Goal: Task Accomplishment & Management: Use online tool/utility

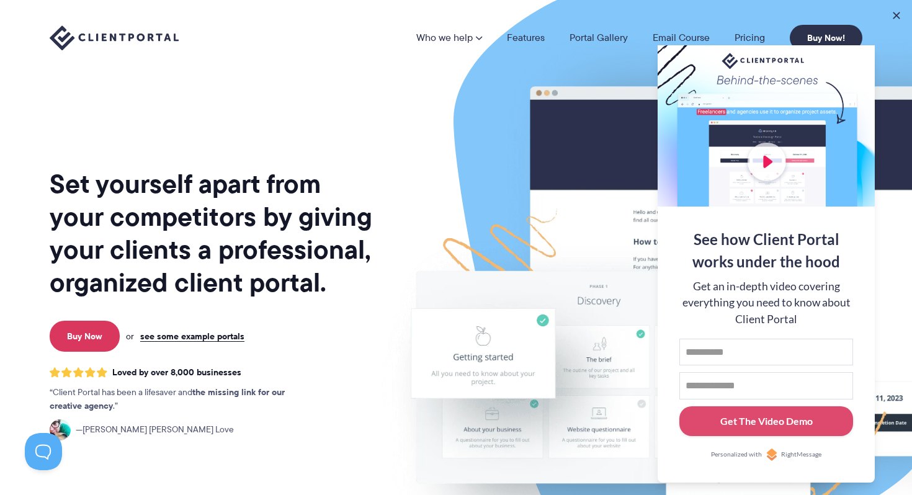
click at [768, 161] on div at bounding box center [765, 125] width 217 height 161
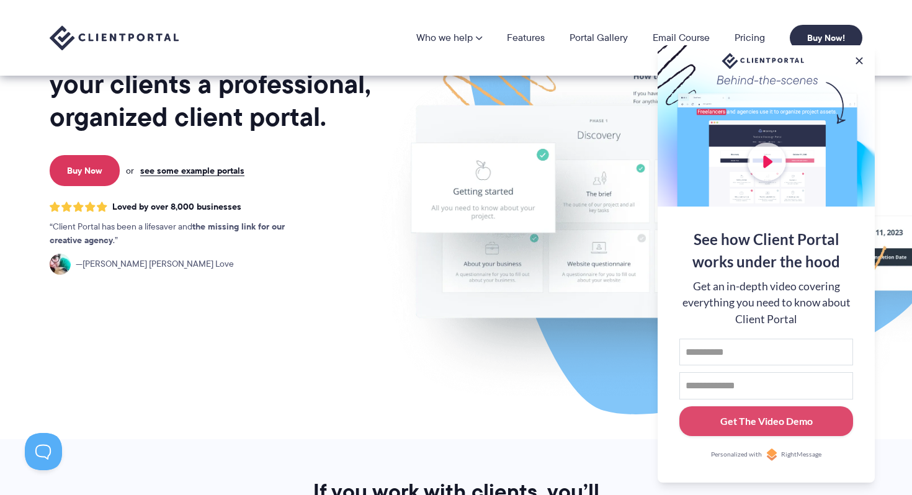
scroll to position [35, 0]
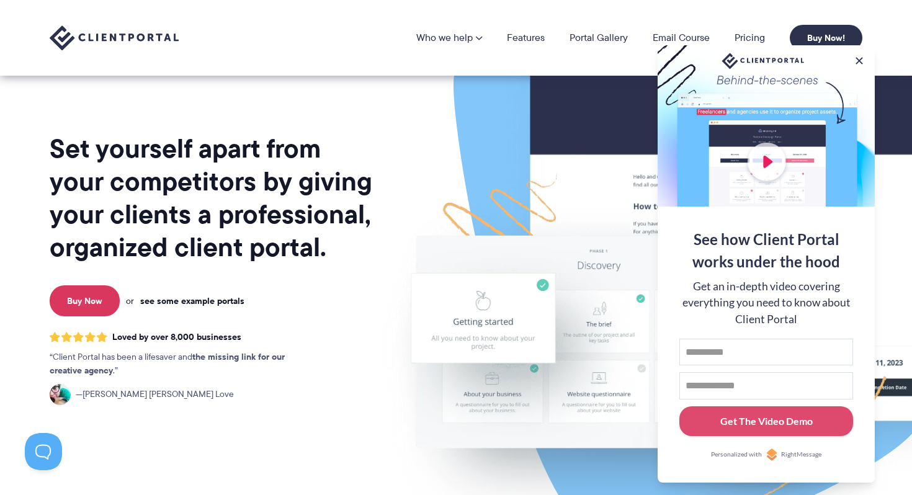
click at [206, 304] on link "see some example portals" at bounding box center [192, 300] width 104 height 11
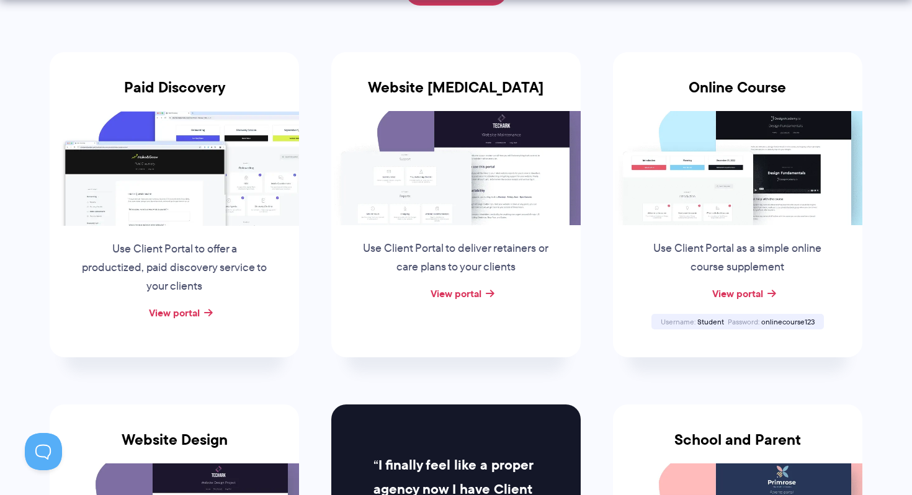
click at [192, 322] on div "Paid Discovery Use Client Portal to offer a productized, paid discovery service…" at bounding box center [174, 204] width 249 height 305
click at [191, 314] on link "View portal" at bounding box center [174, 312] width 51 height 15
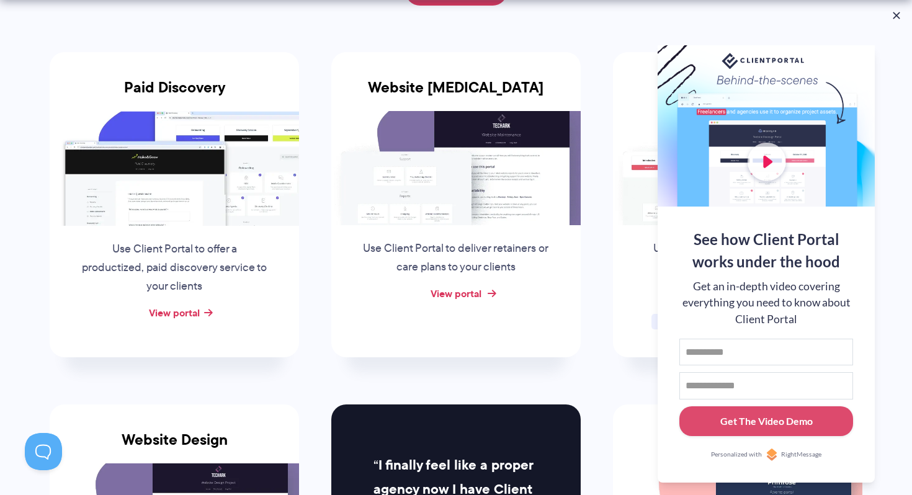
click at [463, 294] on link "View portal" at bounding box center [455, 293] width 51 height 15
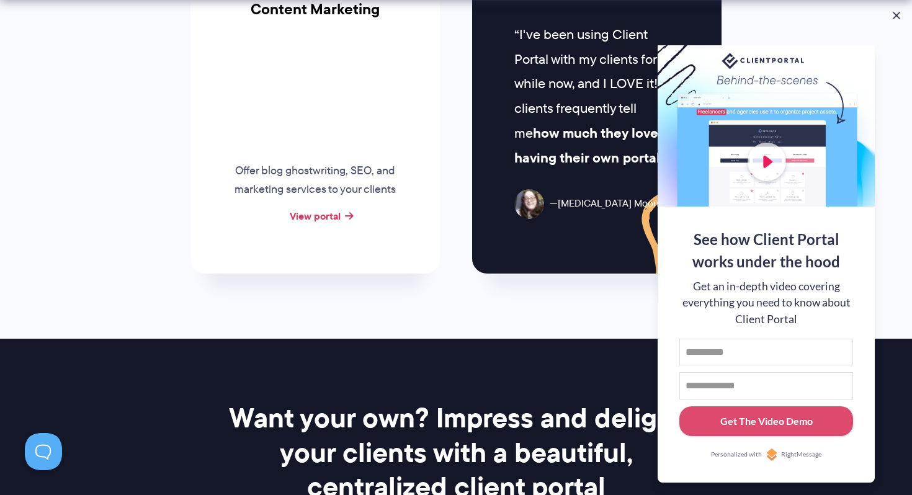
scroll to position [1366, 0]
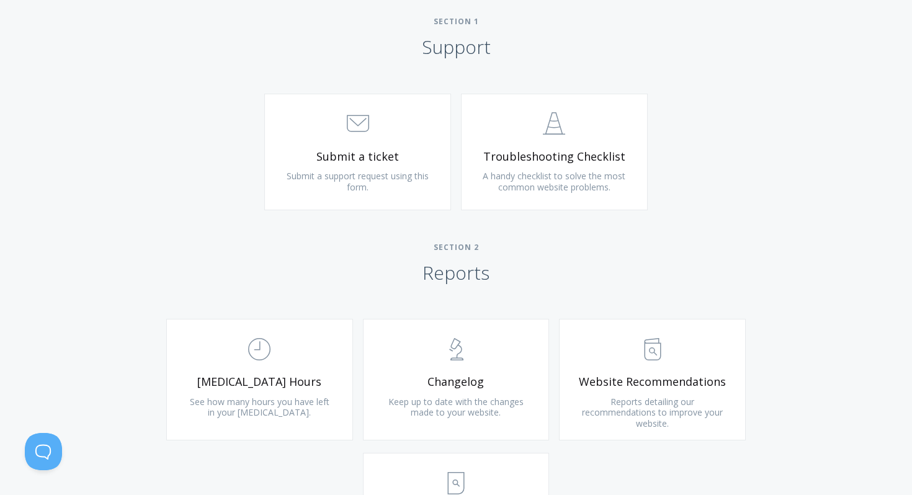
scroll to position [591, 0]
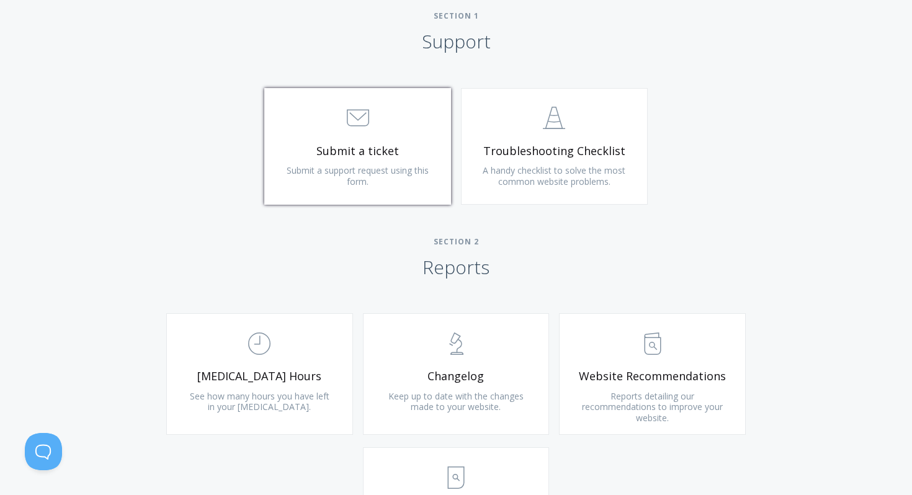
click at [353, 155] on span "Submit a ticket" at bounding box center [357, 151] width 148 height 14
click at [353, 127] on icon ".st0{fill:none;stroke:#000000;stroke-width:2;stroke-miterlimit:10;} 3. Communic…" at bounding box center [358, 118] width 22 height 22
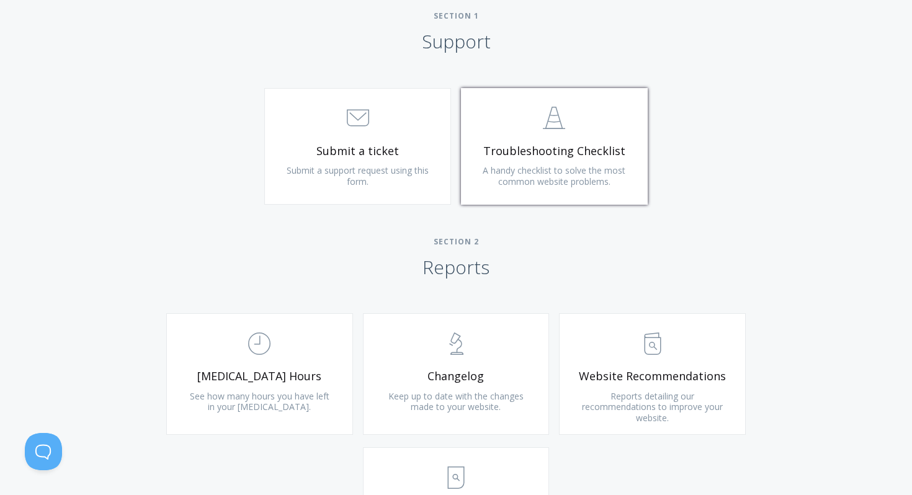
click at [492, 146] on span "Troubleshooting Checklist" at bounding box center [554, 151] width 148 height 14
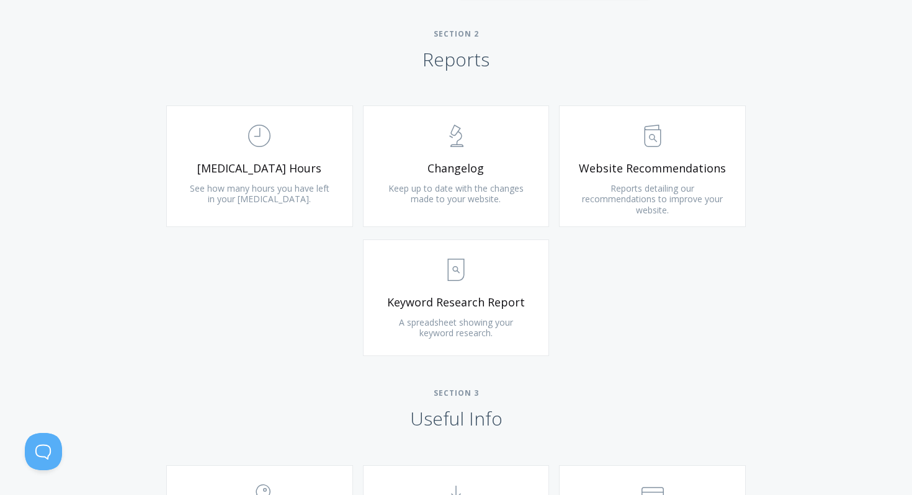
scroll to position [806, 0]
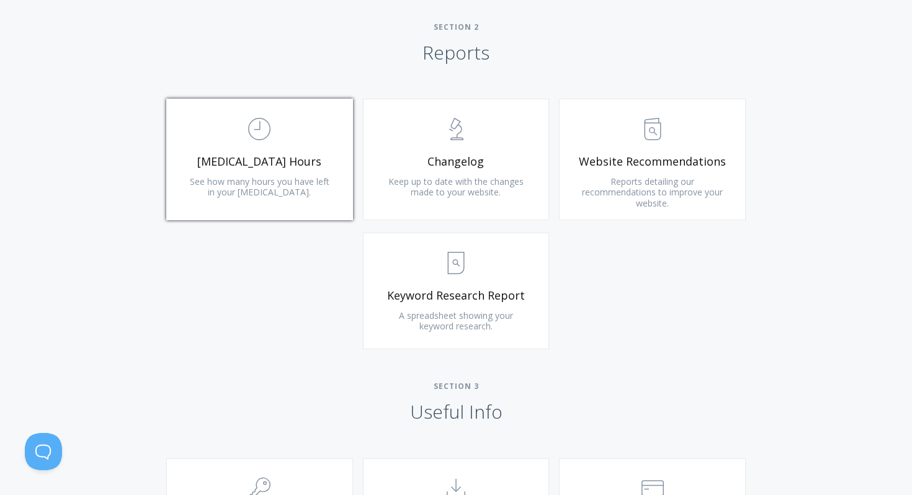
click at [285, 177] on span "See how many hours you have left in your retainer." at bounding box center [260, 186] width 140 height 23
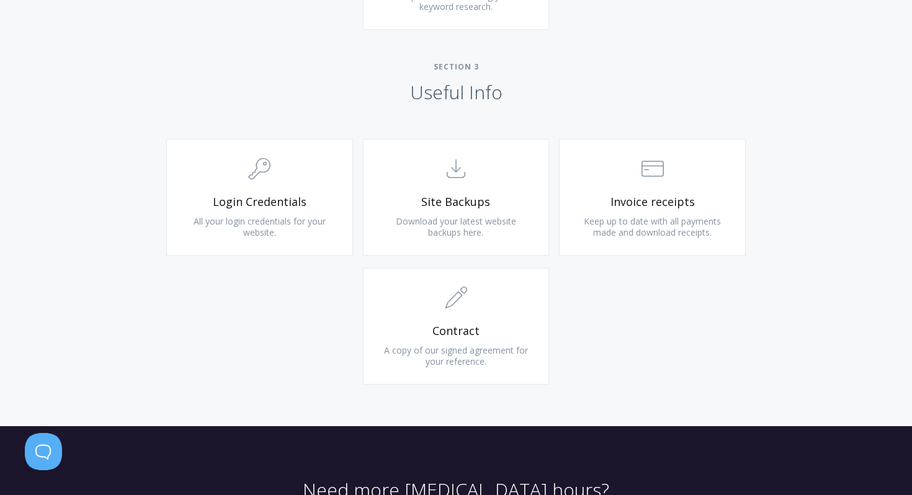
scroll to position [1228, 0]
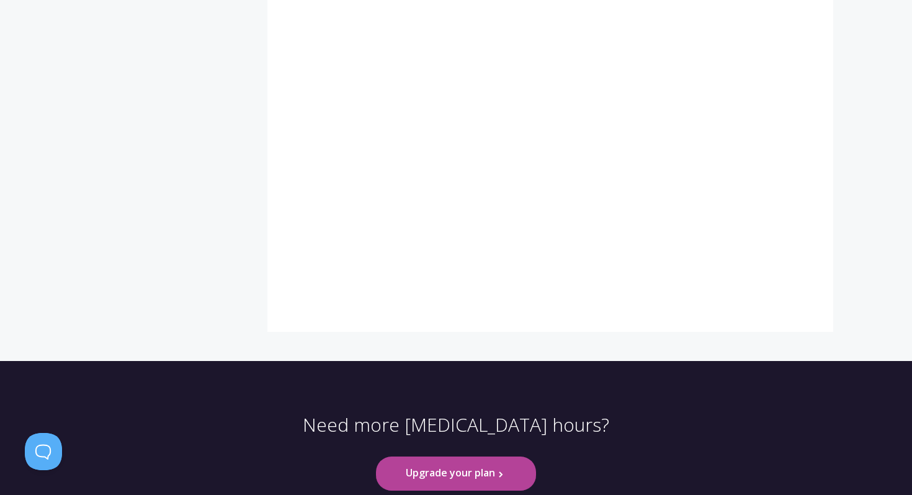
scroll to position [857, 0]
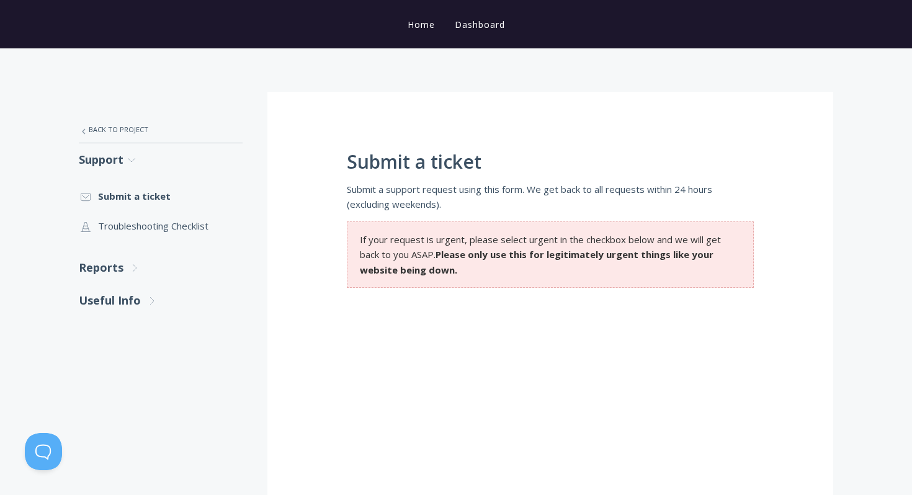
scroll to position [136, 0]
